Goal: Information Seeking & Learning: Learn about a topic

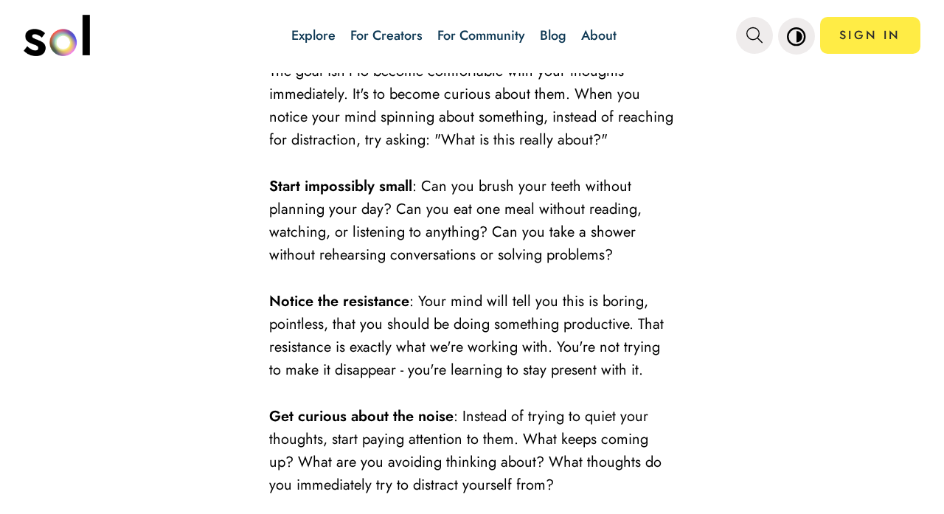
scroll to position [2194, 0]
